Goal: Task Accomplishment & Management: Use online tool/utility

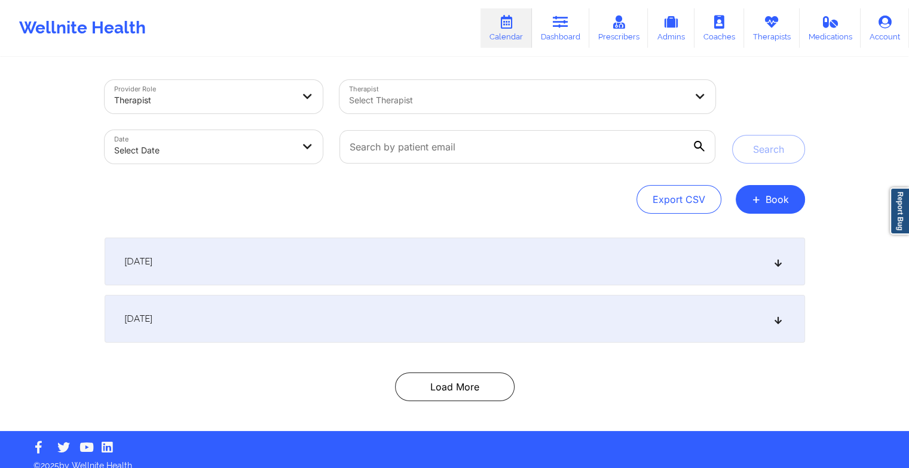
click at [772, 29] on link "Therapists" at bounding box center [772, 27] width 56 height 39
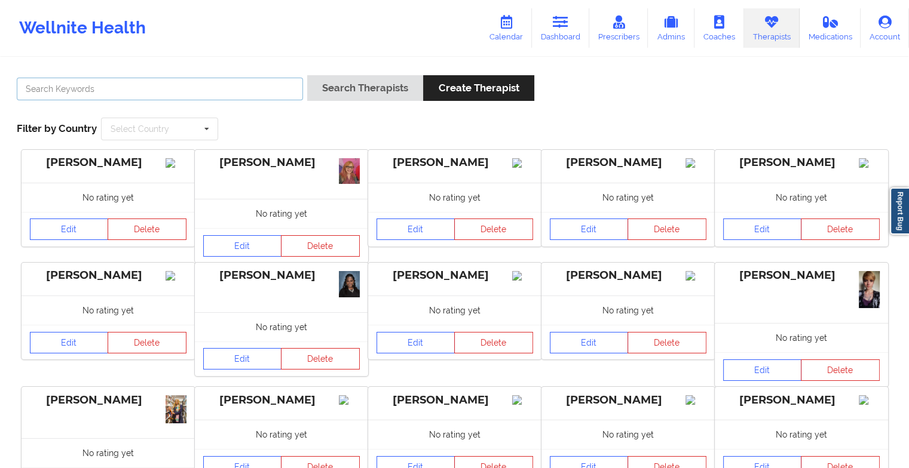
click at [246, 85] on input "text" at bounding box center [160, 89] width 286 height 23
paste input "[PERSON_NAME]"
type input "[PERSON_NAME]"
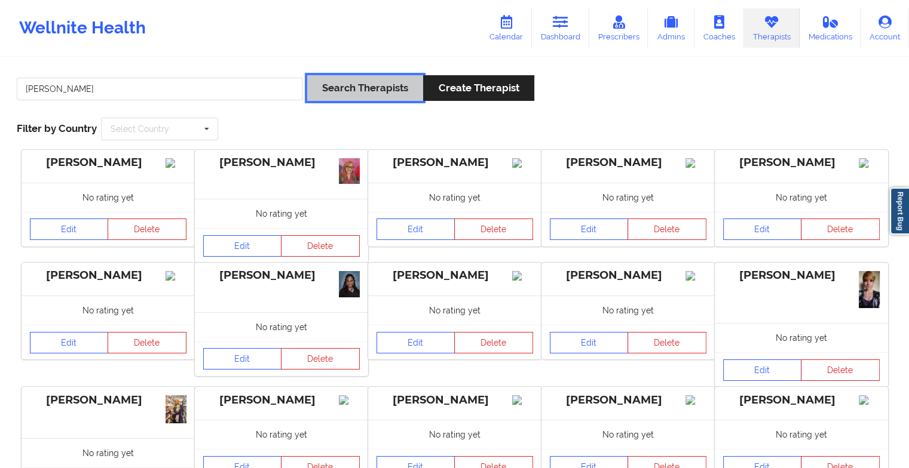
click at [344, 85] on button "Search Therapists" at bounding box center [365, 88] width 116 height 26
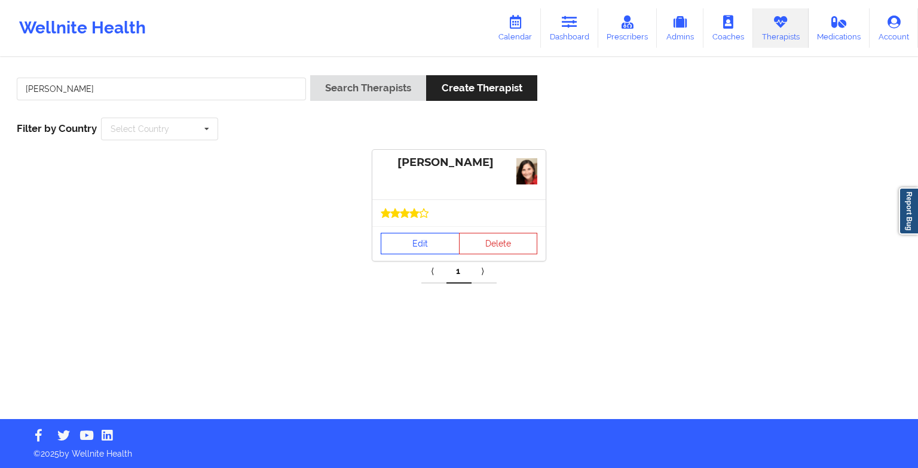
click at [424, 250] on link "Edit" at bounding box center [420, 244] width 79 height 22
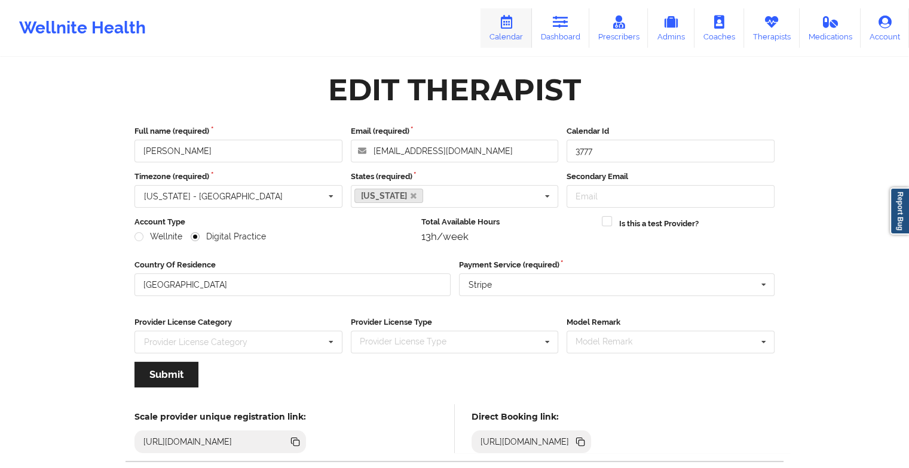
click at [501, 33] on link "Calendar" at bounding box center [505, 27] width 51 height 39
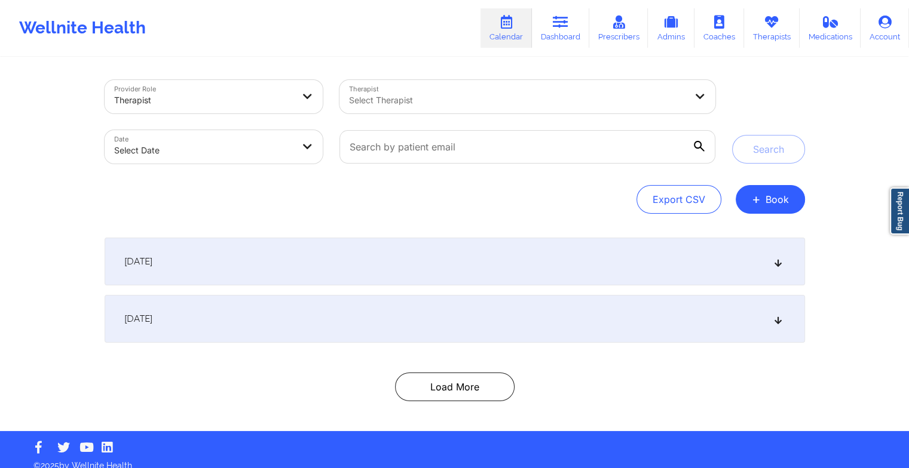
click at [774, 214] on div "Provider Role Therapist Therapist Select Therapist Date Select Date Search Expo…" at bounding box center [454, 245] width 717 height 373
click at [764, 195] on button "+ Book" at bounding box center [769, 199] width 69 height 29
click at [754, 234] on button "Therapy Session" at bounding box center [749, 238] width 91 height 20
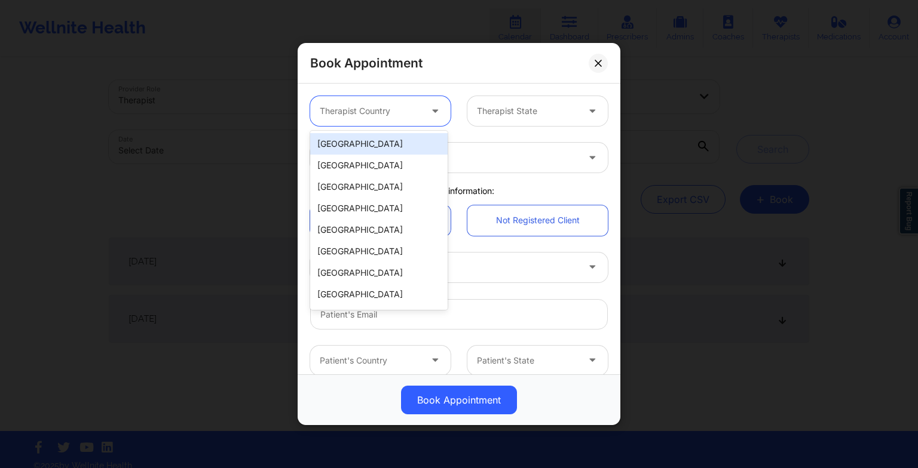
click at [416, 110] on div at bounding box center [370, 111] width 101 height 14
click at [416, 141] on div "[GEOGRAPHIC_DATA]" at bounding box center [378, 144] width 137 height 22
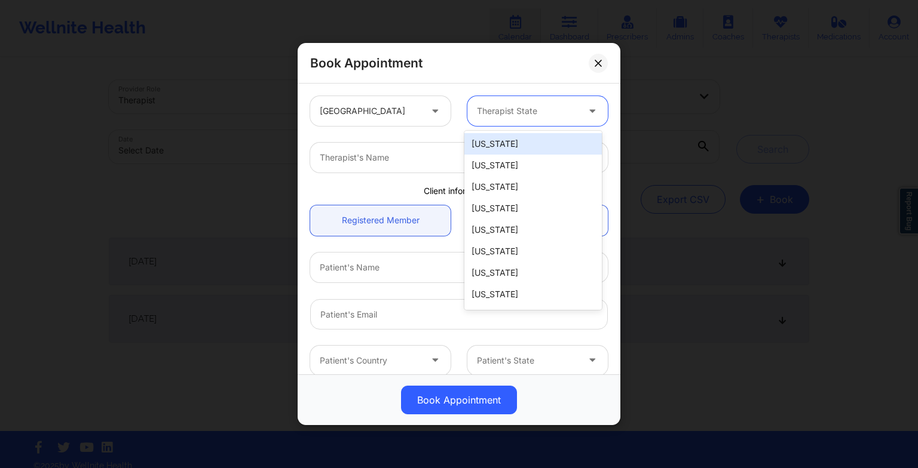
click at [489, 125] on div "Therapist State" at bounding box center [523, 111] width 112 height 30
type input "new"
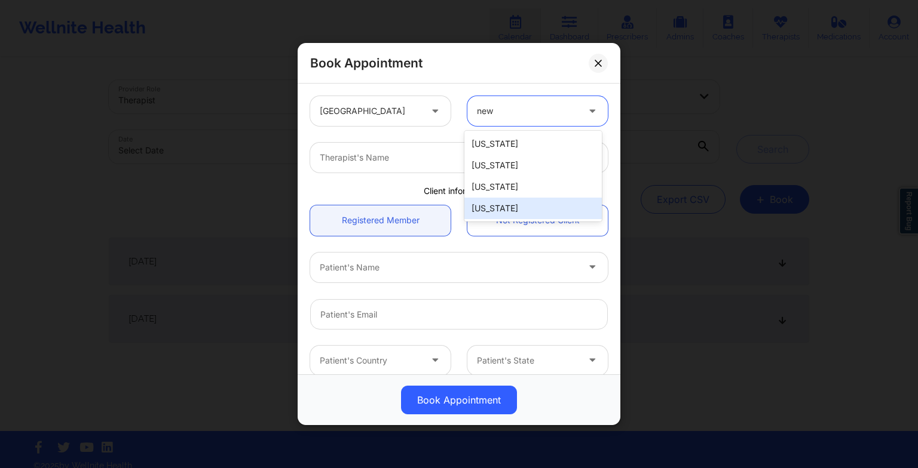
click at [504, 206] on div "[US_STATE]" at bounding box center [532, 209] width 137 height 22
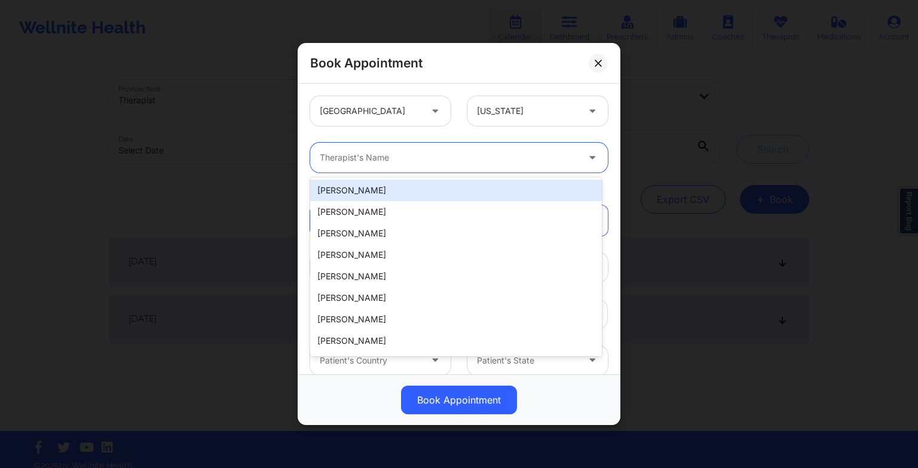
click at [400, 165] on div "Therapist's Name" at bounding box center [444, 158] width 269 height 30
paste input "NICOLE THWEATT"
type input "NICOLE THWEATT"
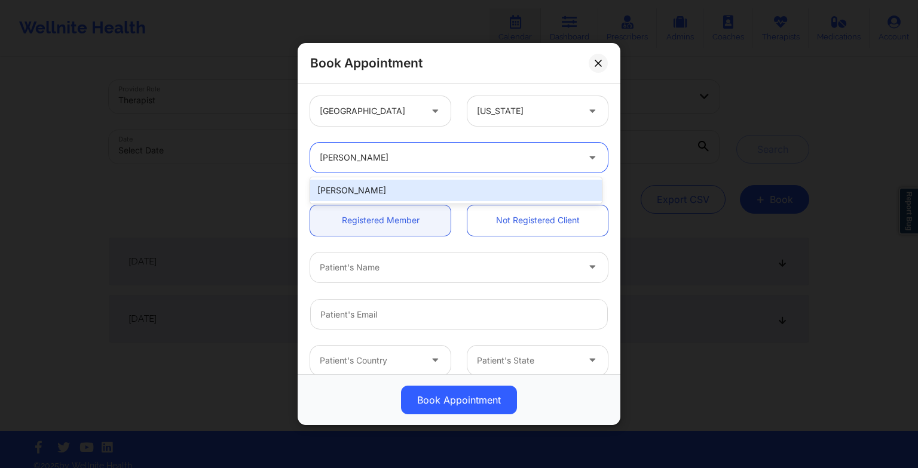
click at [462, 185] on div "Nicole Thweatt" at bounding box center [456, 191] width 292 height 22
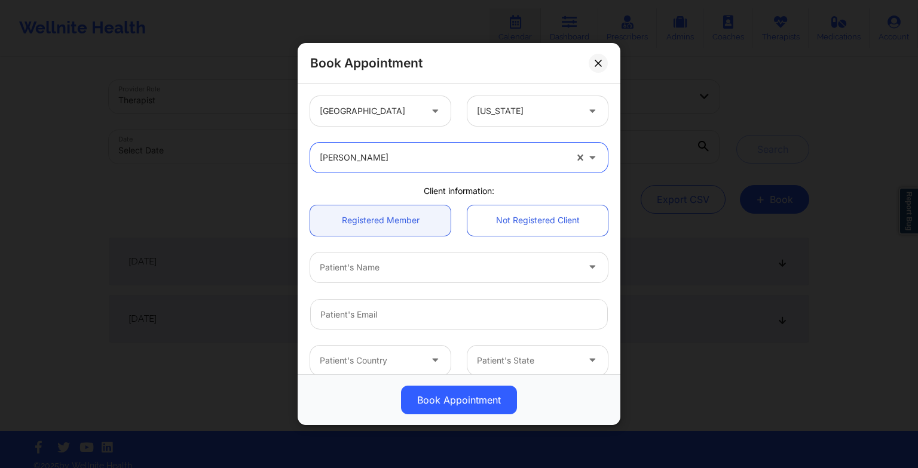
click at [545, 105] on div at bounding box center [527, 111] width 101 height 14
click at [501, 114] on div at bounding box center [527, 111] width 101 height 14
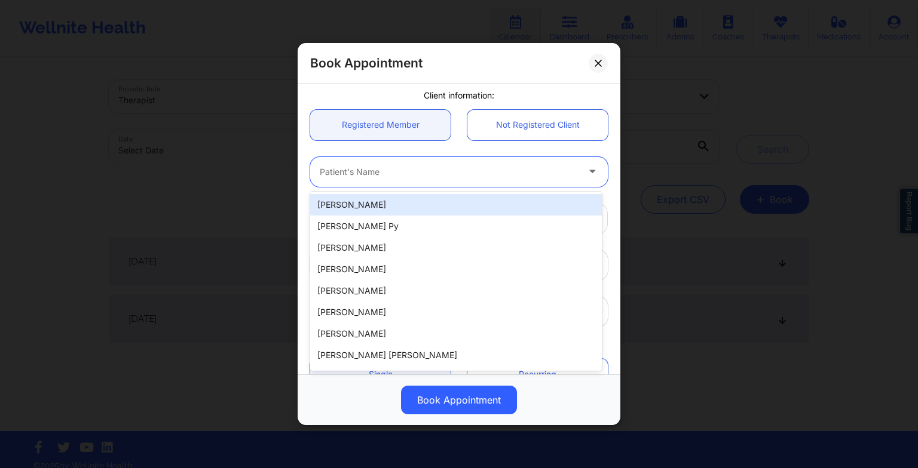
click at [399, 170] on div at bounding box center [449, 172] width 258 height 14
paste input "FRANCHESKA FONTANEZ"
type input "FRANCHESKA FONTANEZ"
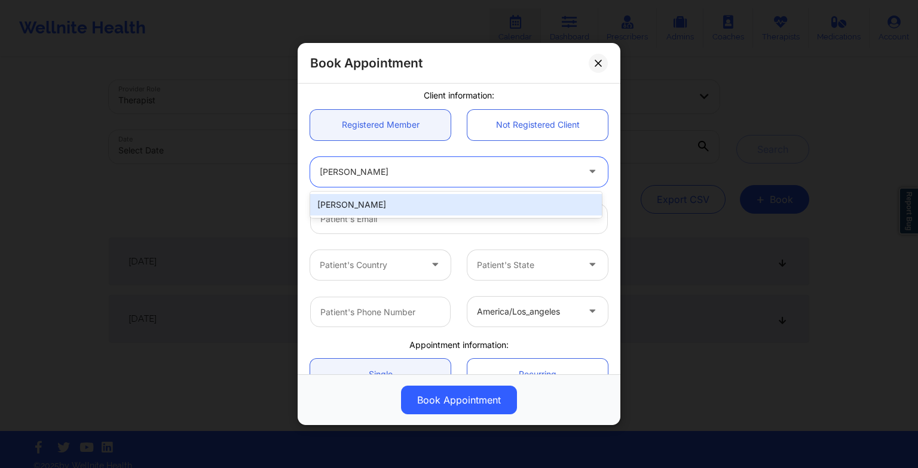
click at [358, 206] on div "Francheska Fontanez" at bounding box center [456, 205] width 292 height 22
type input "frenchfvera@gmail.com"
type input "+13059889488"
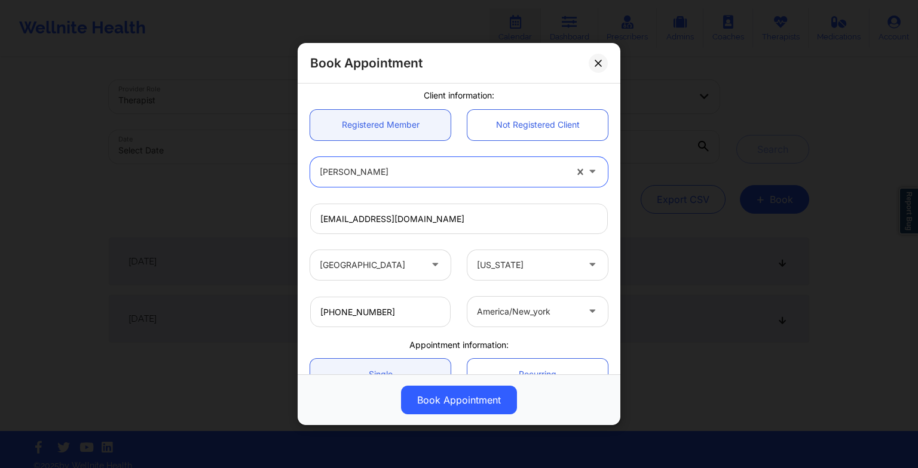
scroll to position [0, 0]
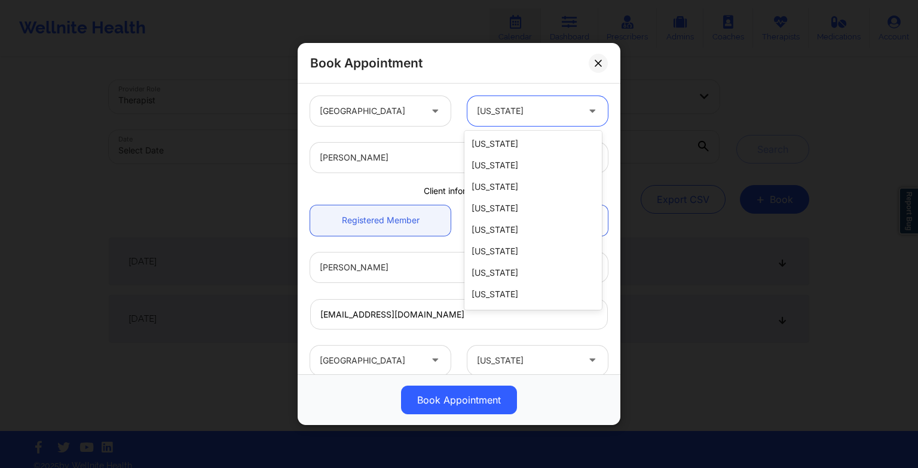
click at [504, 112] on div at bounding box center [527, 111] width 101 height 14
type input "f"
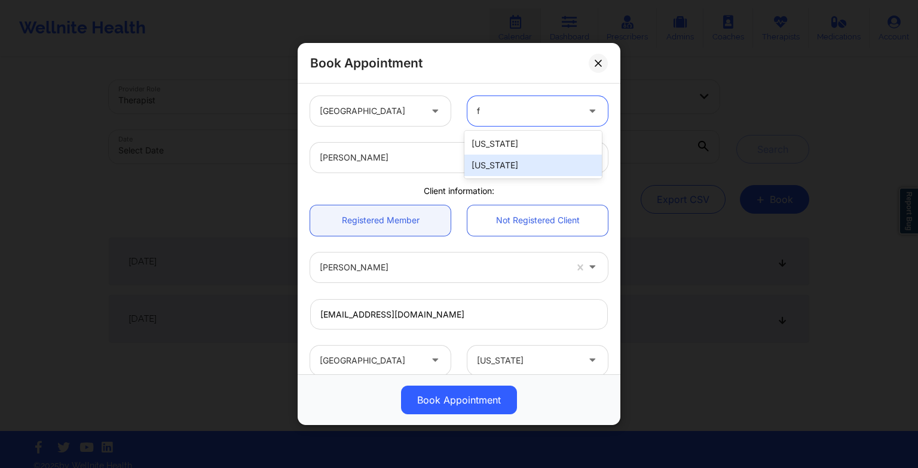
click at [507, 159] on div "[US_STATE]" at bounding box center [532, 166] width 137 height 22
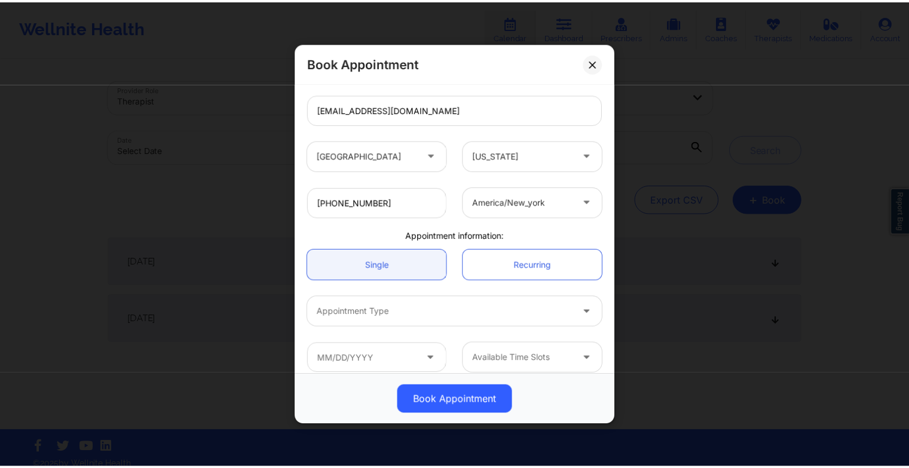
scroll to position [216, 0]
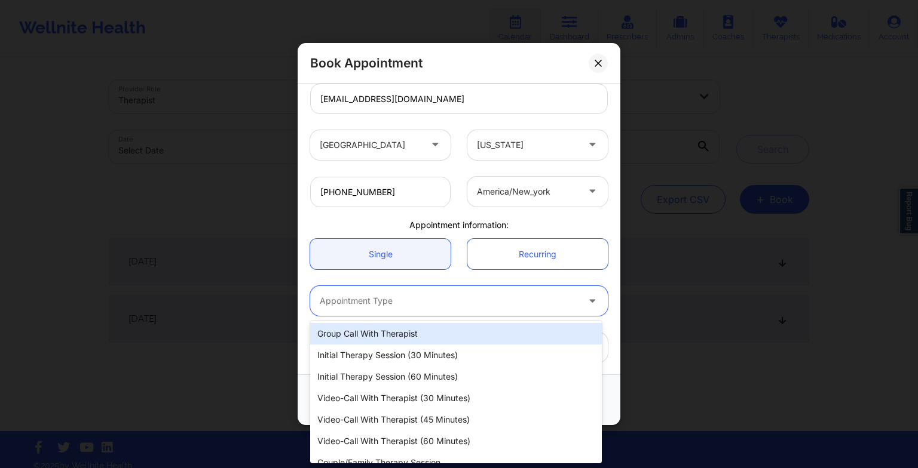
click at [390, 302] on div at bounding box center [449, 301] width 258 height 14
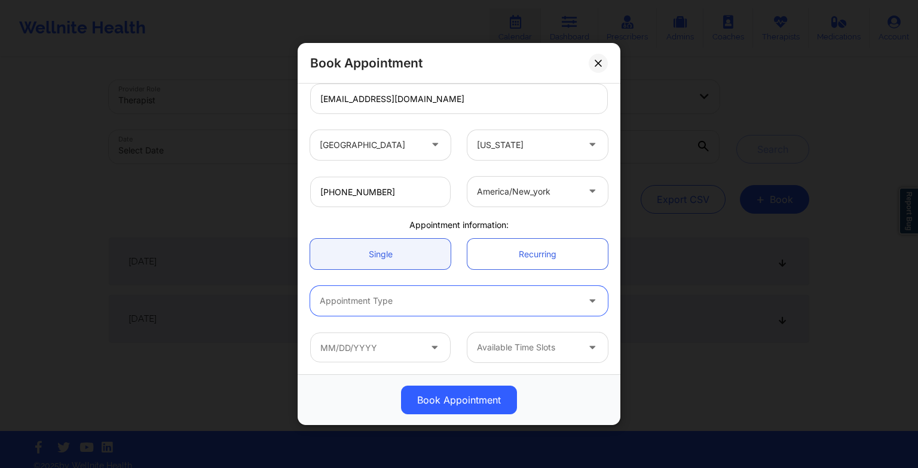
click at [467, 306] on div at bounding box center [449, 301] width 258 height 14
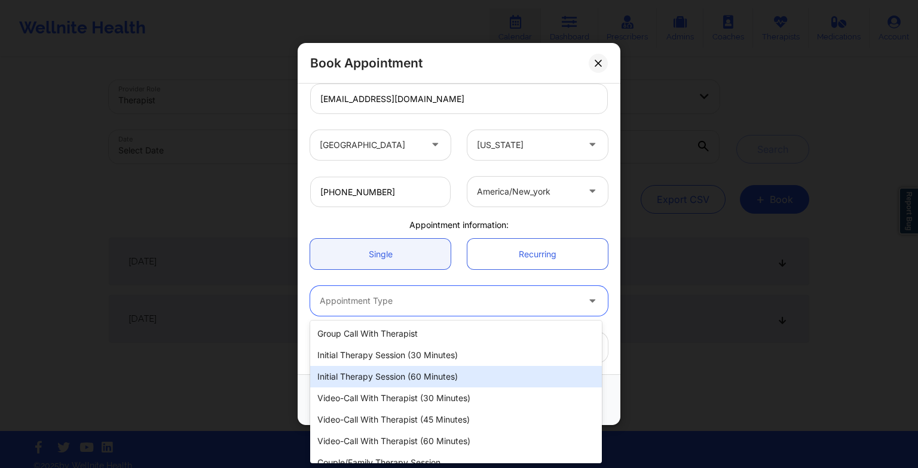
click at [464, 382] on div "Initial Therapy Session (60 minutes)" at bounding box center [456, 377] width 292 height 22
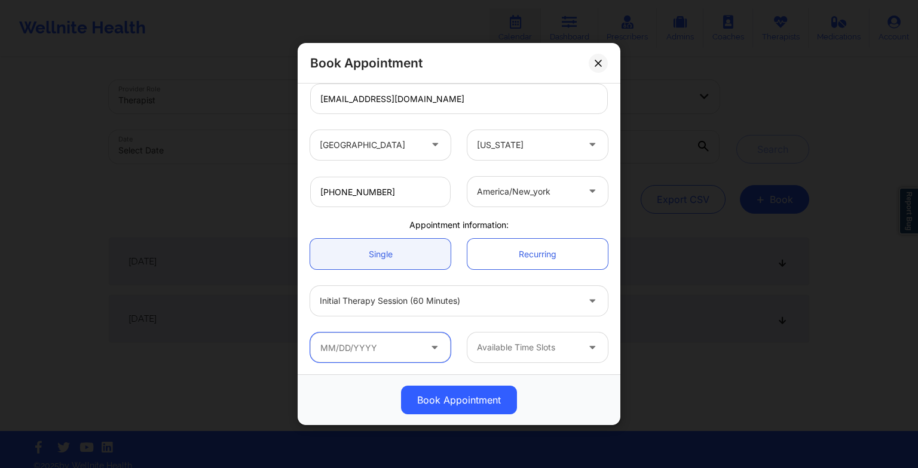
click at [401, 348] on input "text" at bounding box center [380, 348] width 140 height 30
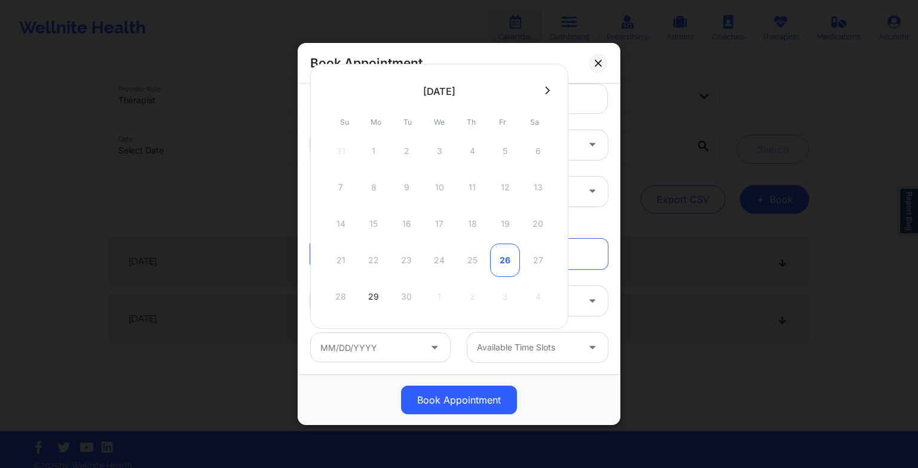
click at [501, 263] on div "26" at bounding box center [505, 260] width 30 height 33
type input "09/26/2025"
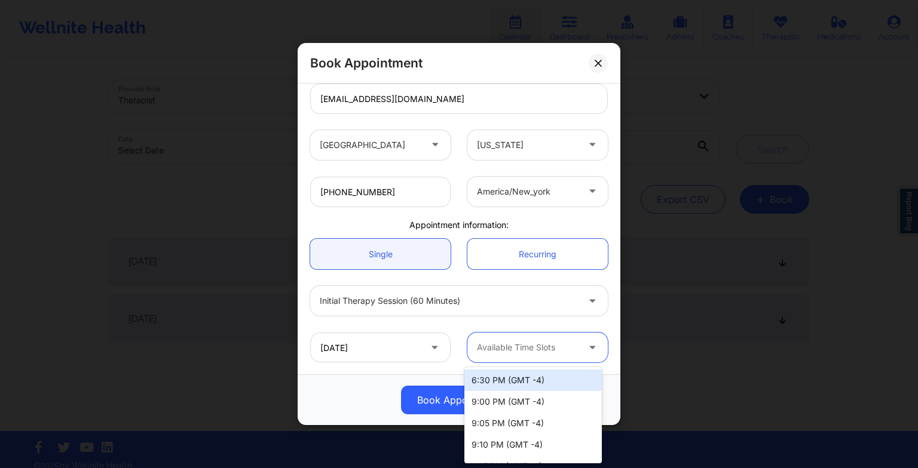
click at [552, 346] on div at bounding box center [527, 348] width 101 height 14
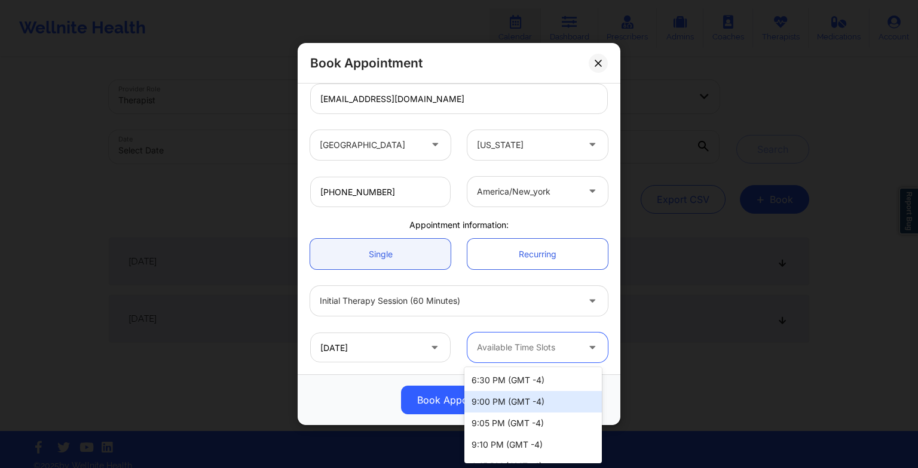
click at [539, 403] on div "9:00 PM (GMT -4)" at bounding box center [532, 402] width 137 height 22
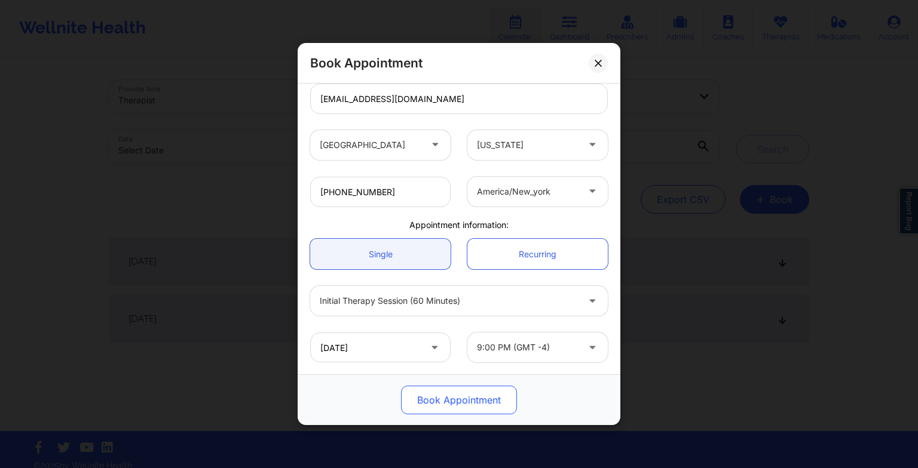
click at [493, 401] on button "Book Appointment" at bounding box center [459, 400] width 116 height 29
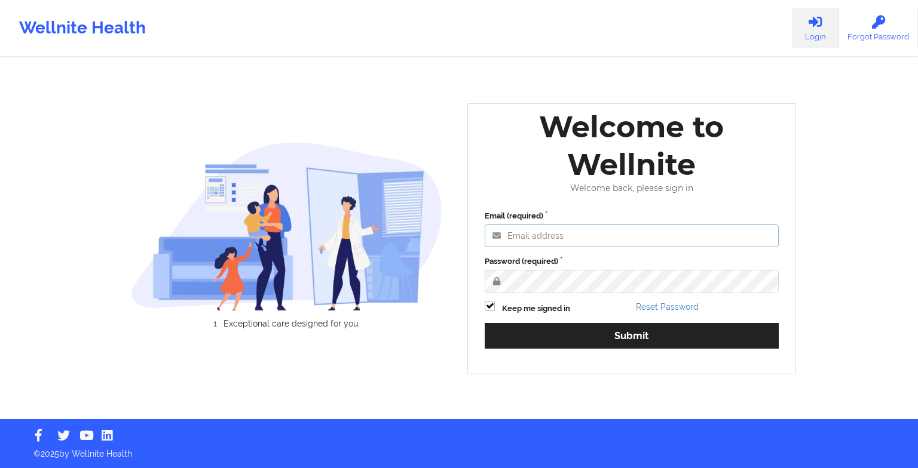
type input "[EMAIL_ADDRESS][DOMAIN_NAME]"
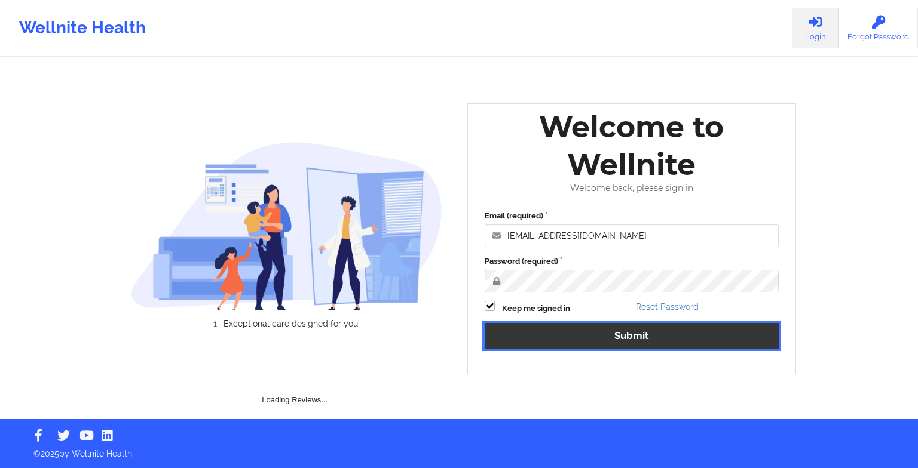
click at [618, 328] on button "Submit" at bounding box center [632, 336] width 294 height 26
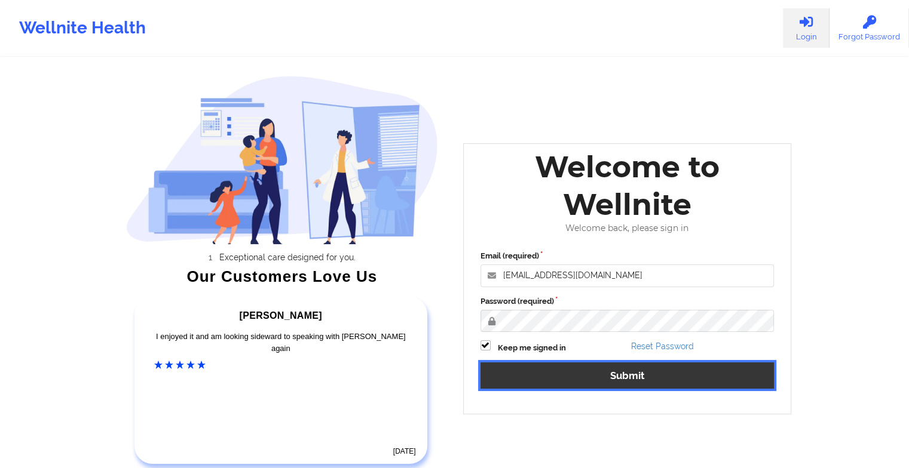
click at [708, 378] on button "Submit" at bounding box center [627, 376] width 294 height 26
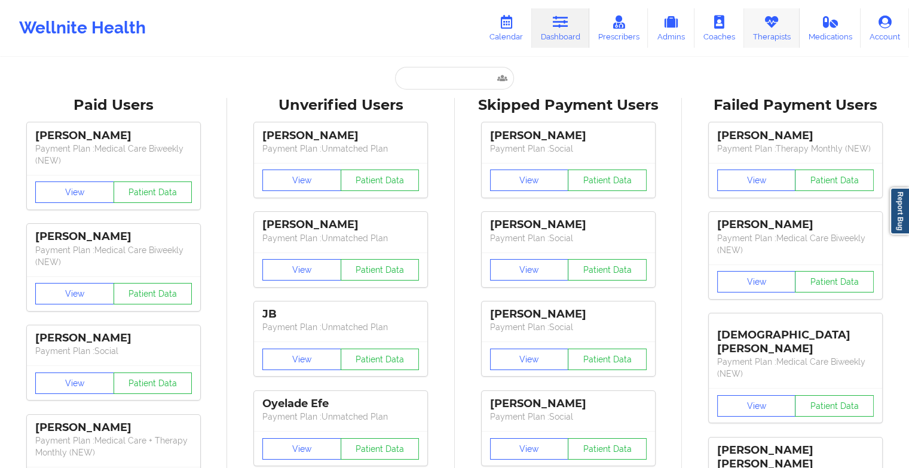
click at [765, 26] on icon at bounding box center [772, 22] width 16 height 13
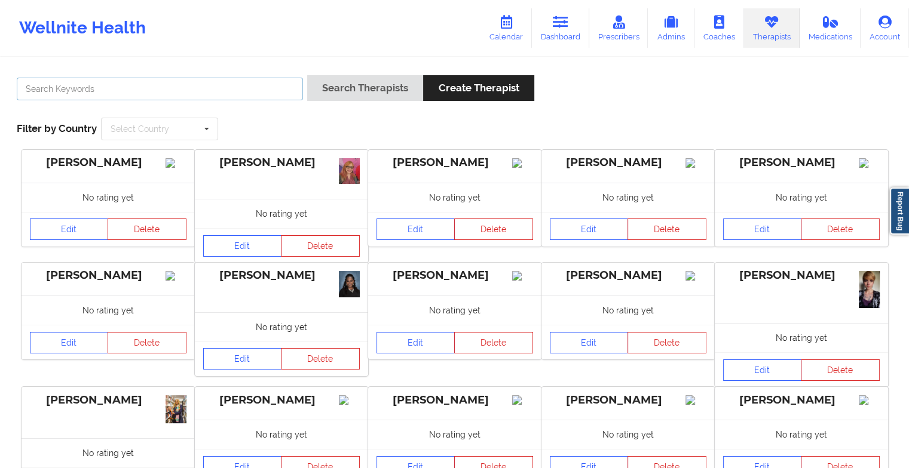
click at [155, 91] on input "text" at bounding box center [160, 89] width 286 height 23
type input "[US_STATE]"
click at [352, 85] on button "Search Therapists" at bounding box center [365, 88] width 116 height 26
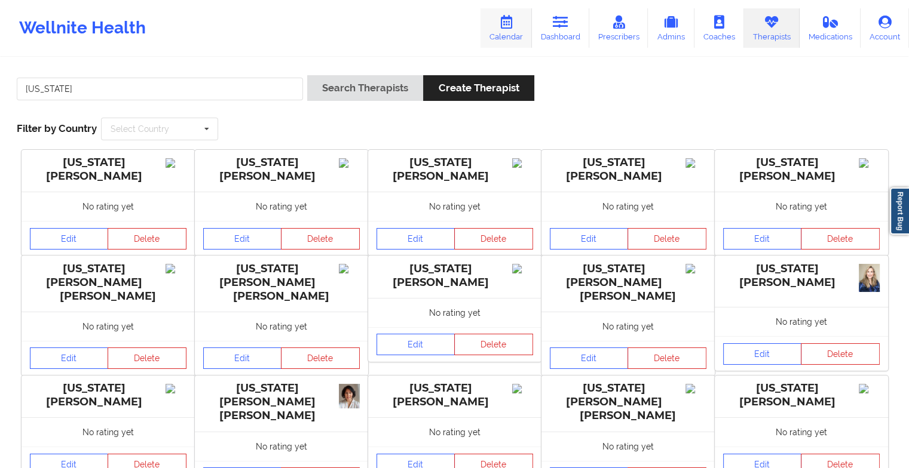
click at [510, 16] on icon at bounding box center [506, 22] width 16 height 13
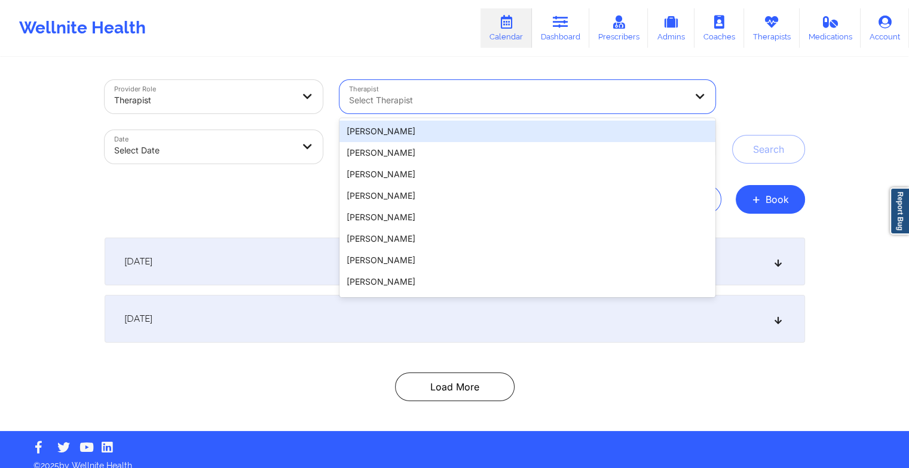
click at [436, 99] on div at bounding box center [517, 100] width 336 height 14
paste input "[PERSON_NAME] [PERSON_NAME]"
type input "[PERSON_NAME] [PERSON_NAME]"
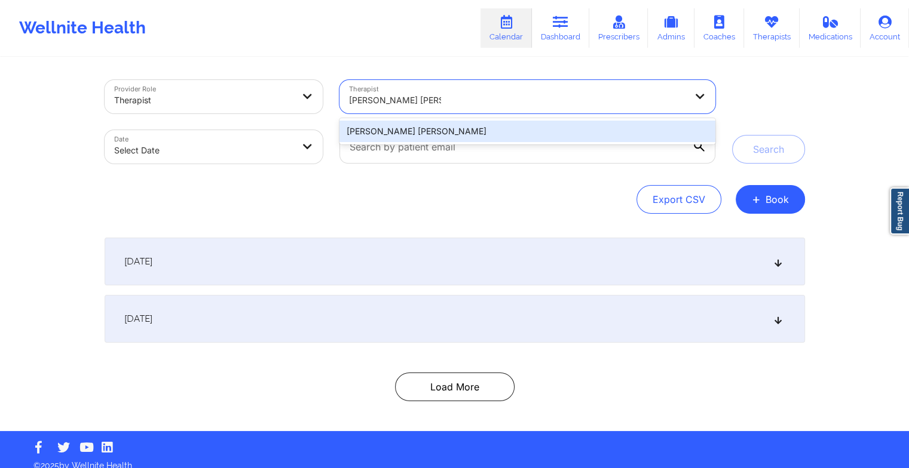
click at [387, 132] on div "[PERSON_NAME] [PERSON_NAME]" at bounding box center [526, 132] width 375 height 22
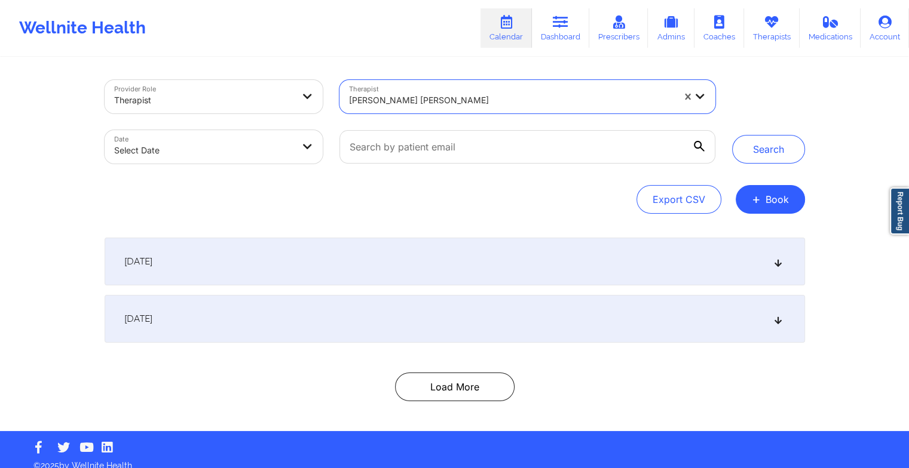
select select "2025-8"
select select "2025-9"
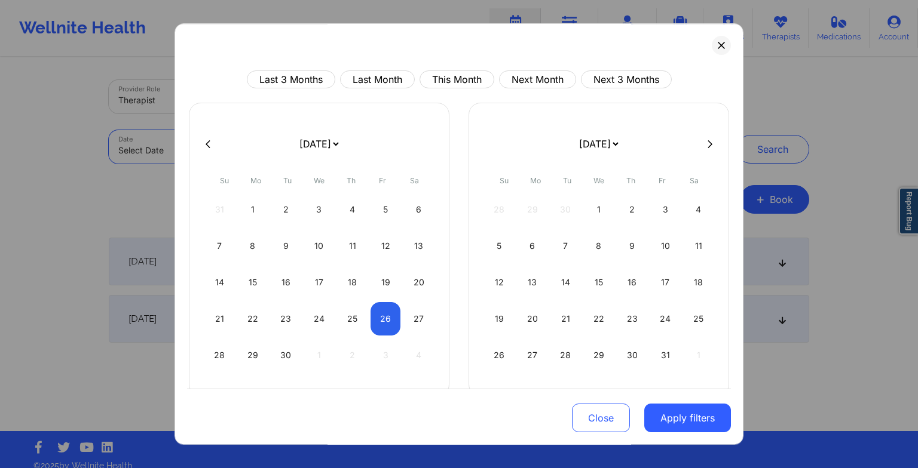
click at [278, 156] on body "Wellnite Health Calendar Dashboard Prescribers Admins Coaches Therapists Medica…" at bounding box center [459, 234] width 918 height 468
click at [347, 307] on div "25" at bounding box center [352, 318] width 30 height 33
select select "2025-8"
select select "2025-9"
select select "2025-8"
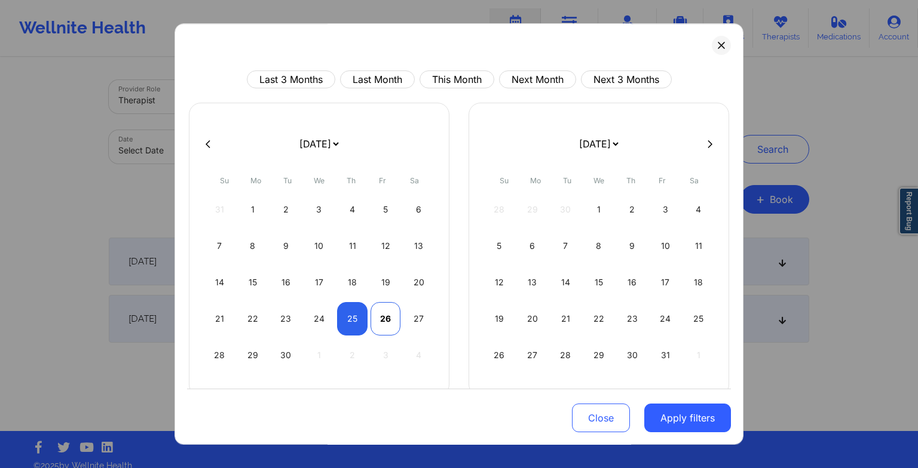
select select "2025-9"
click at [373, 315] on div "26" at bounding box center [385, 318] width 30 height 33
select select "2025-8"
select select "2025-9"
click at [419, 324] on div "27" at bounding box center [418, 318] width 30 height 33
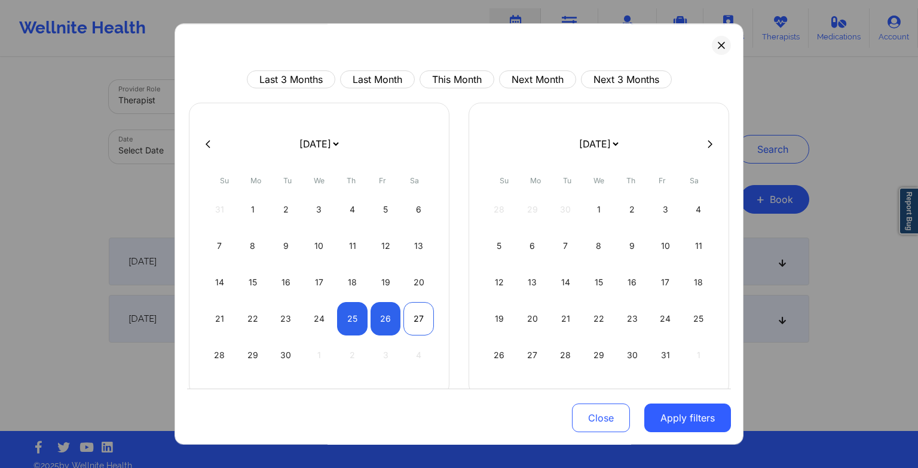
select select "2025-8"
select select "2025-9"
select select "2025-8"
select select "2025-9"
click at [390, 309] on div "26" at bounding box center [385, 318] width 30 height 33
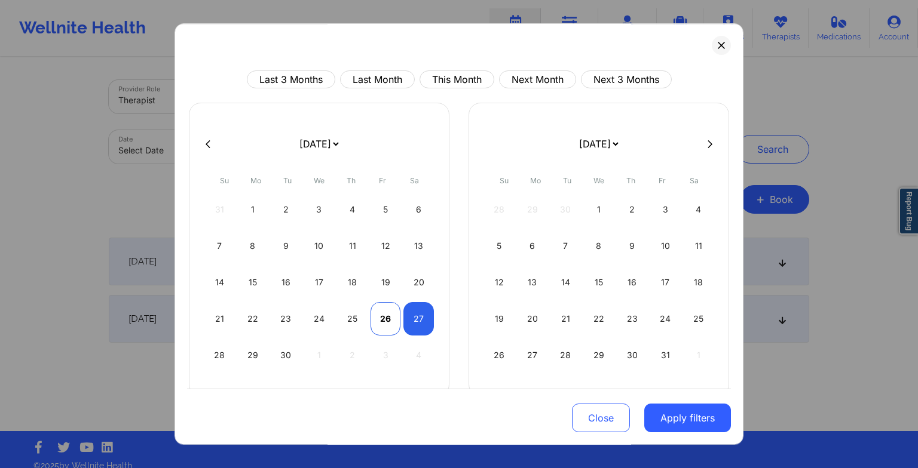
select select "2025-8"
select select "2025-9"
select select "2025-8"
select select "2025-9"
click at [412, 323] on div "27" at bounding box center [418, 318] width 30 height 33
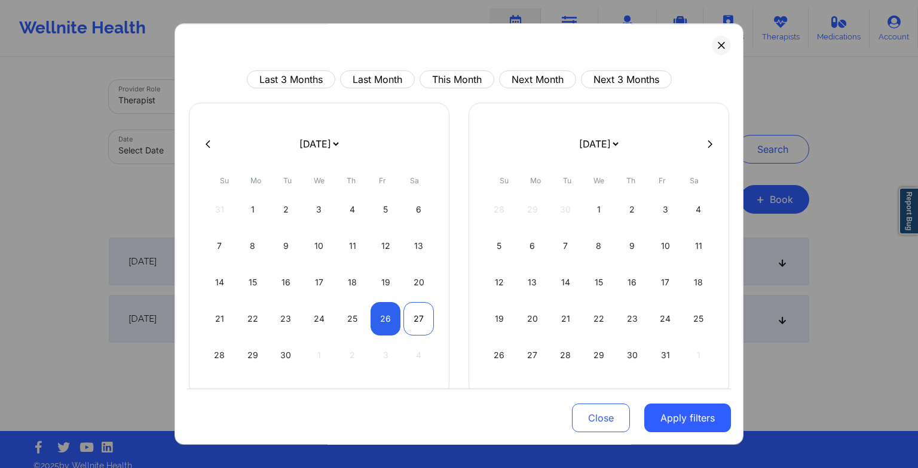
select select "2025-8"
select select "2025-9"
click at [652, 415] on button "Apply filters" at bounding box center [687, 418] width 87 height 29
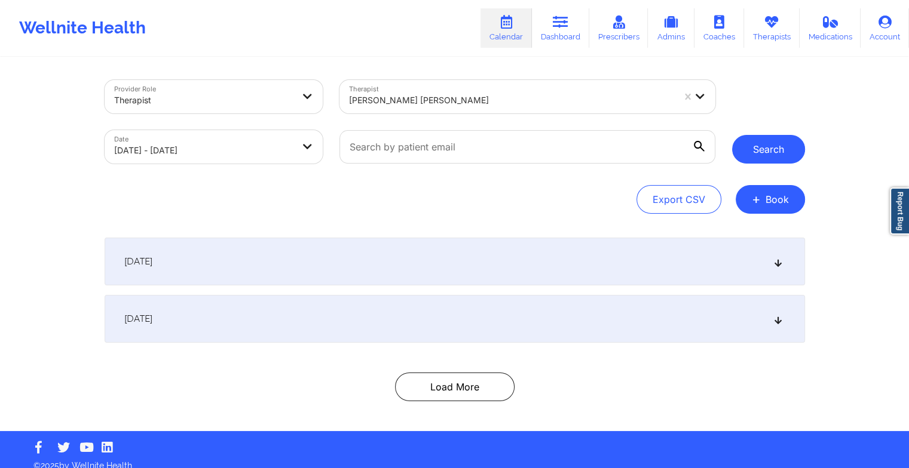
click at [753, 158] on button "Search" at bounding box center [768, 149] width 73 height 29
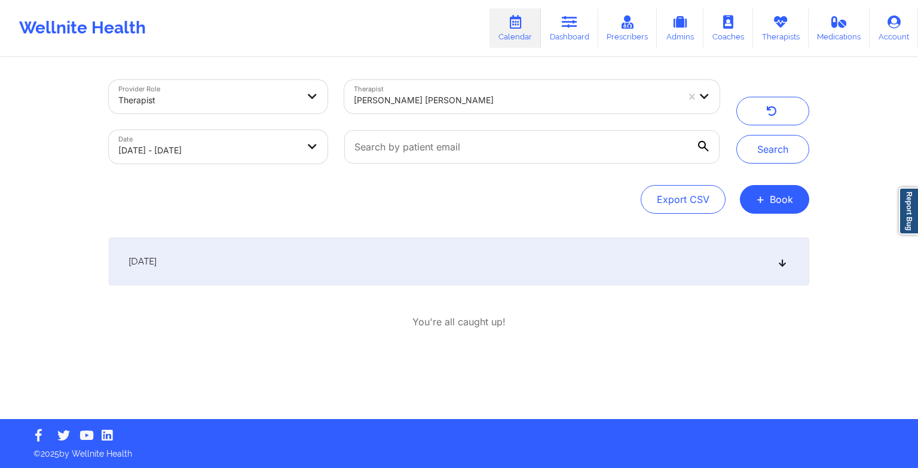
click at [590, 292] on div "[DATE] 3:00pm 4:00pm [DATE] [PERSON_NAME] Video-Call with Therapist [PERSON_NAM…" at bounding box center [459, 283] width 700 height 91
click at [569, 274] on div "[DATE]" at bounding box center [459, 262] width 700 height 48
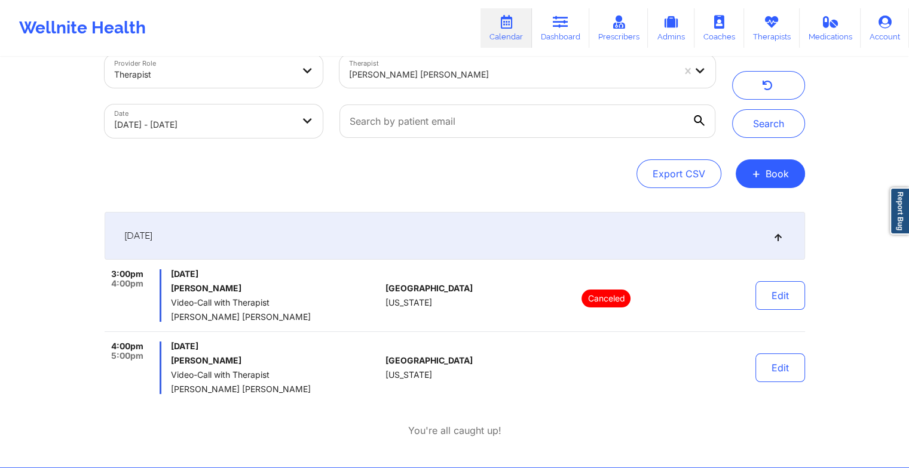
scroll to position [38, 0]
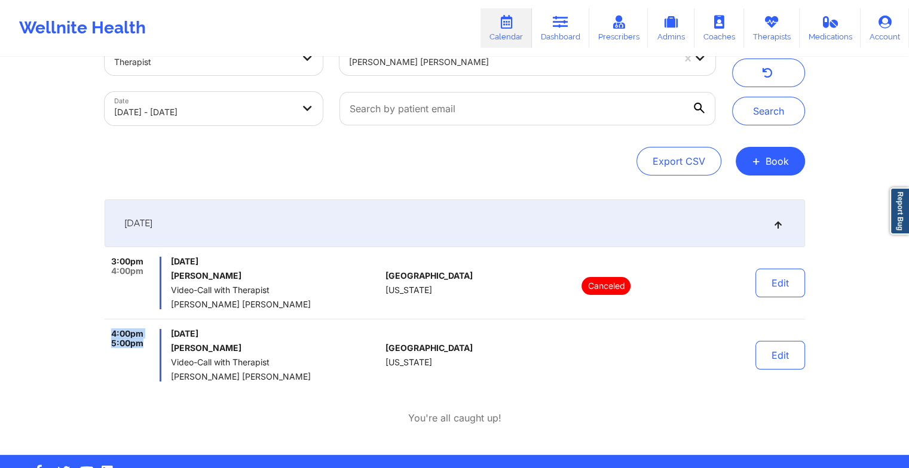
drag, startPoint x: 105, startPoint y: 330, endPoint x: 163, endPoint y: 351, distance: 61.6
click at [163, 351] on div "4:00pm 5:00pm [DATE] [PERSON_NAME] Video-Call with Therapist [PERSON_NAME] [PER…" at bounding box center [243, 355] width 277 height 53
drag, startPoint x: 163, startPoint y: 351, endPoint x: 128, endPoint y: 339, distance: 37.0
copy div "4:00pm 5:00pm"
